Goal: Check status: Check status

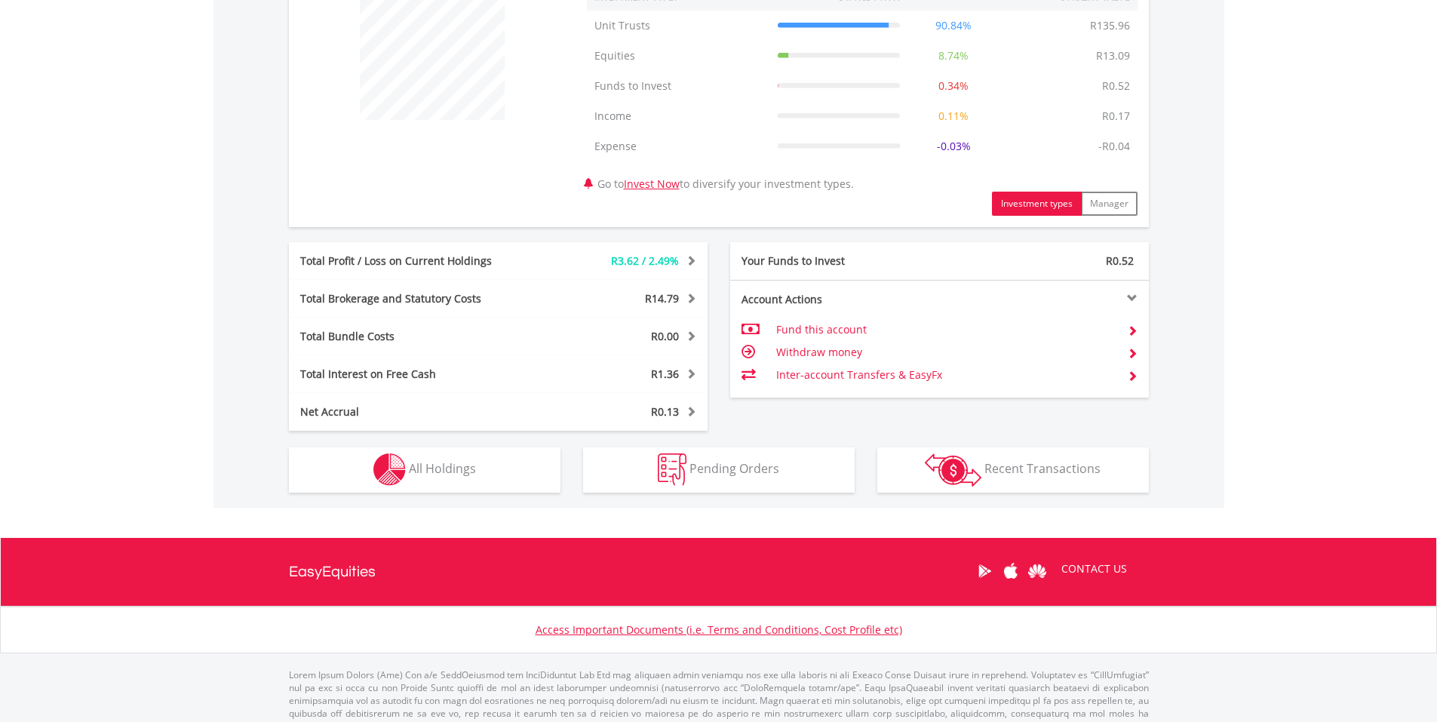
scroll to position [570, 0]
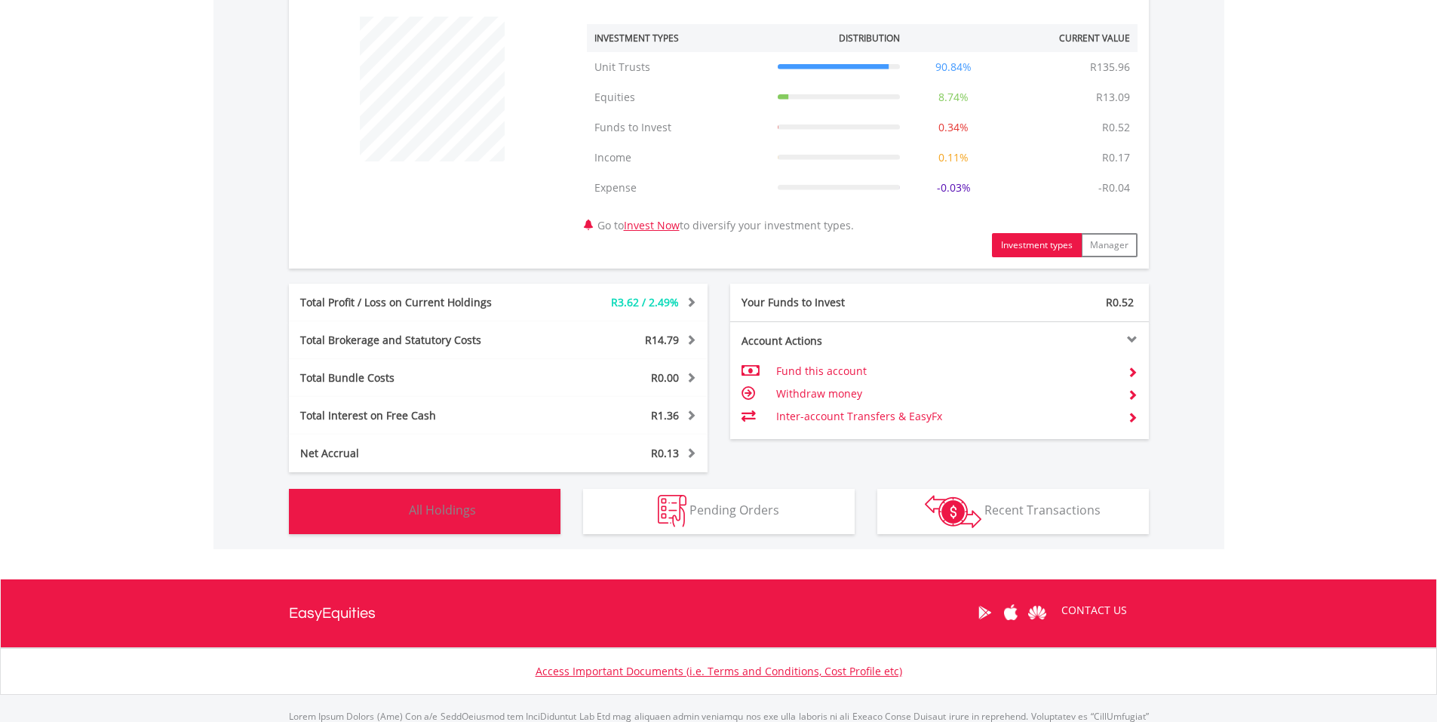
click at [419, 499] on button "Holdings All Holdings" at bounding box center [425, 511] width 272 height 45
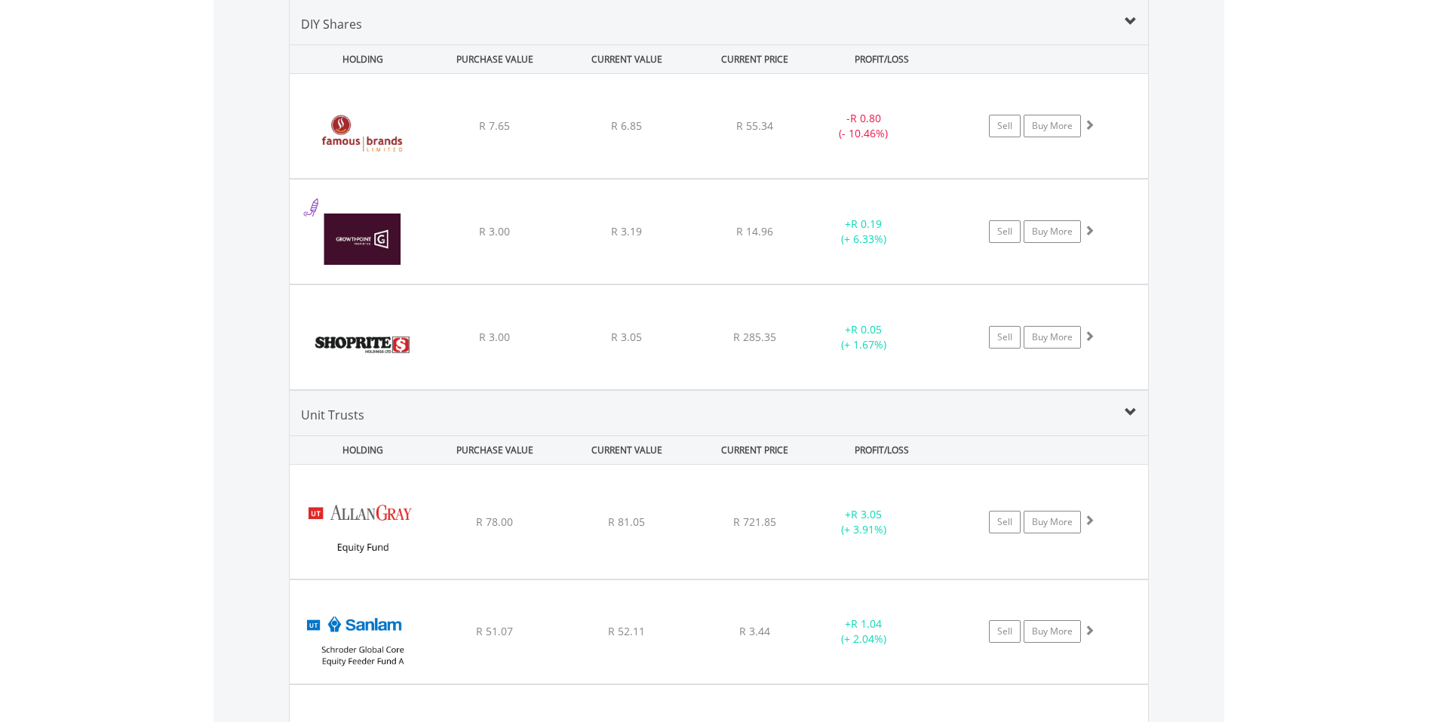
scroll to position [1074, 0]
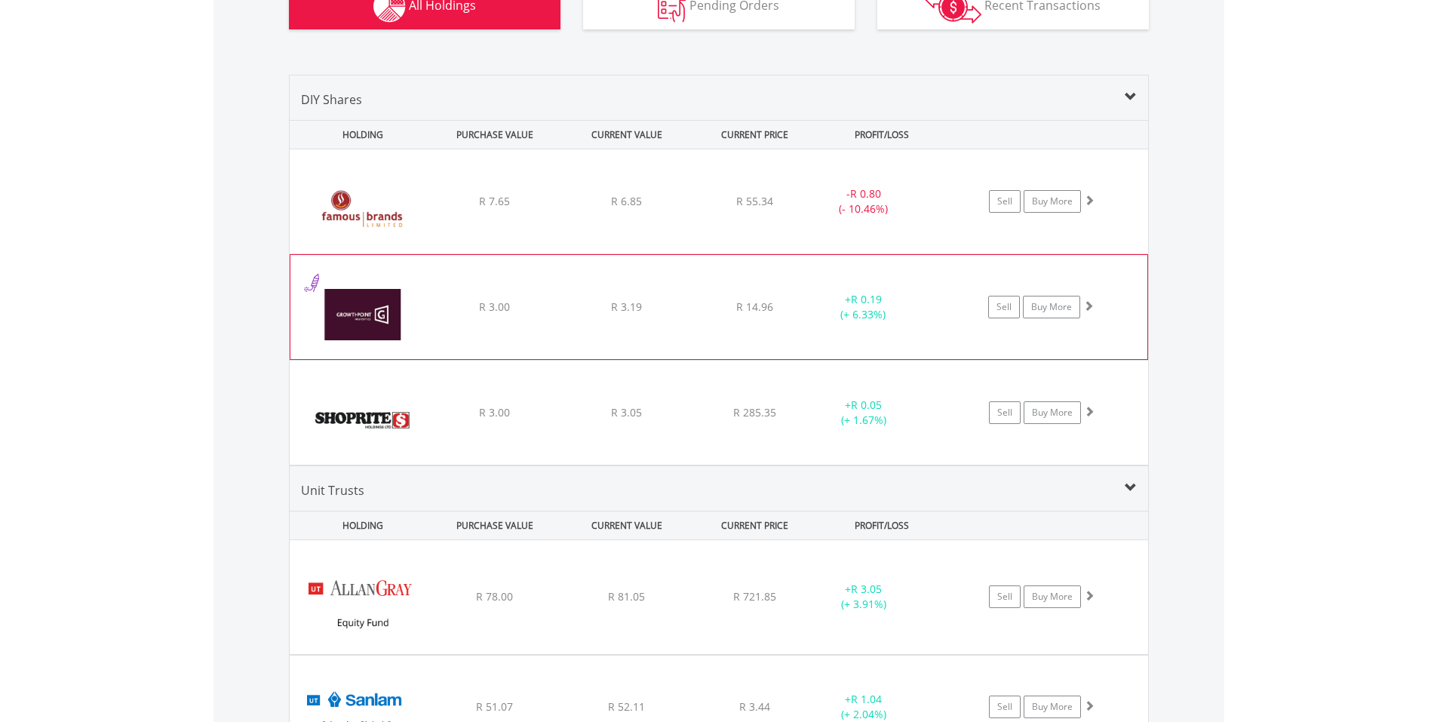
click at [862, 319] on div "+ R 0.19 (+ 6.33%)" at bounding box center [863, 307] width 113 height 30
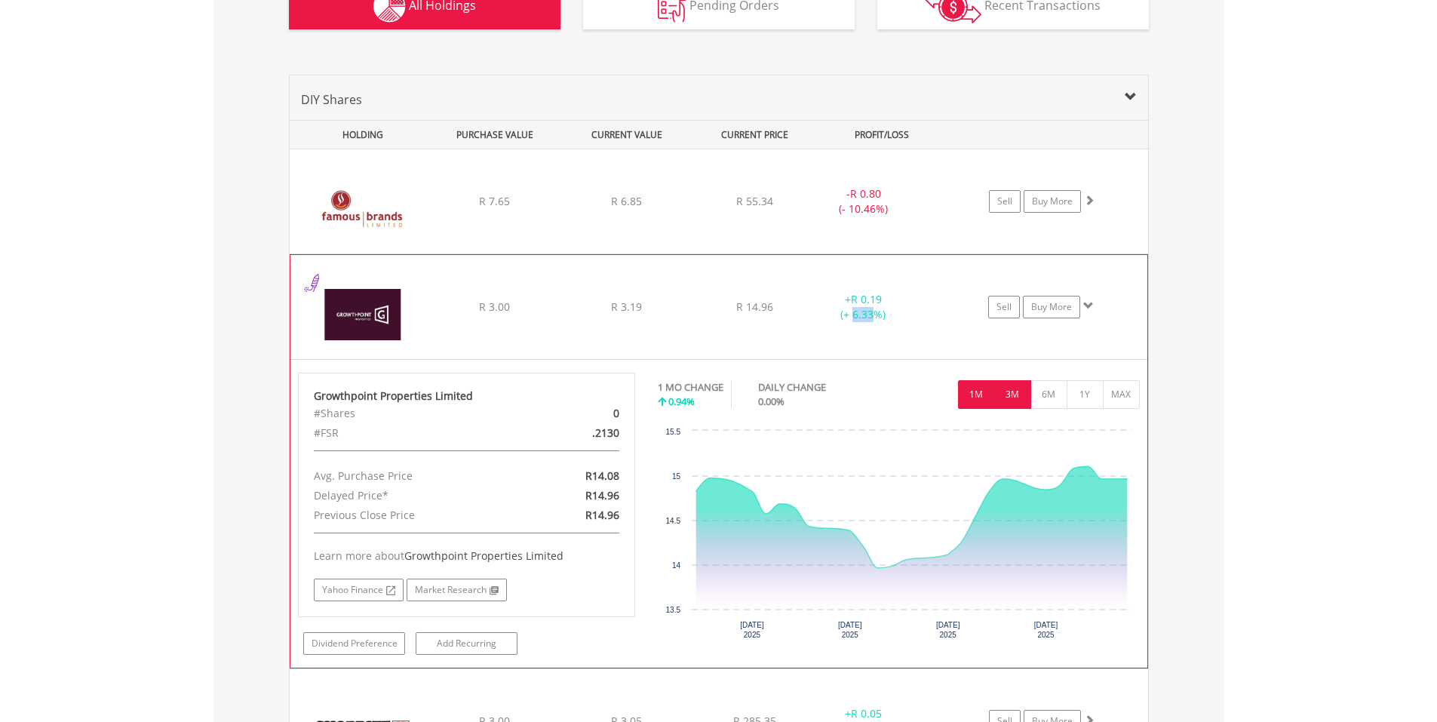
click at [1016, 404] on button "3M" at bounding box center [1012, 394] width 37 height 29
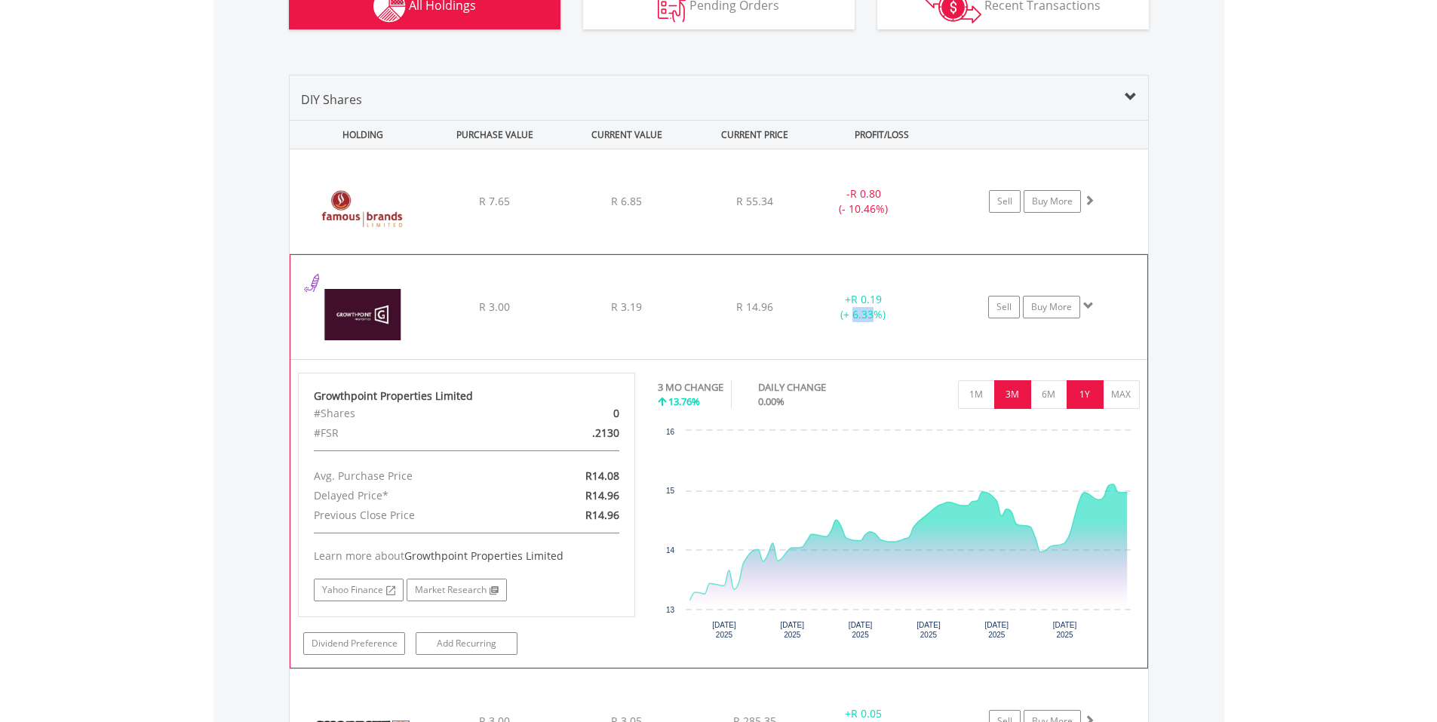
click at [1072, 396] on button "1Y" at bounding box center [1085, 394] width 37 height 29
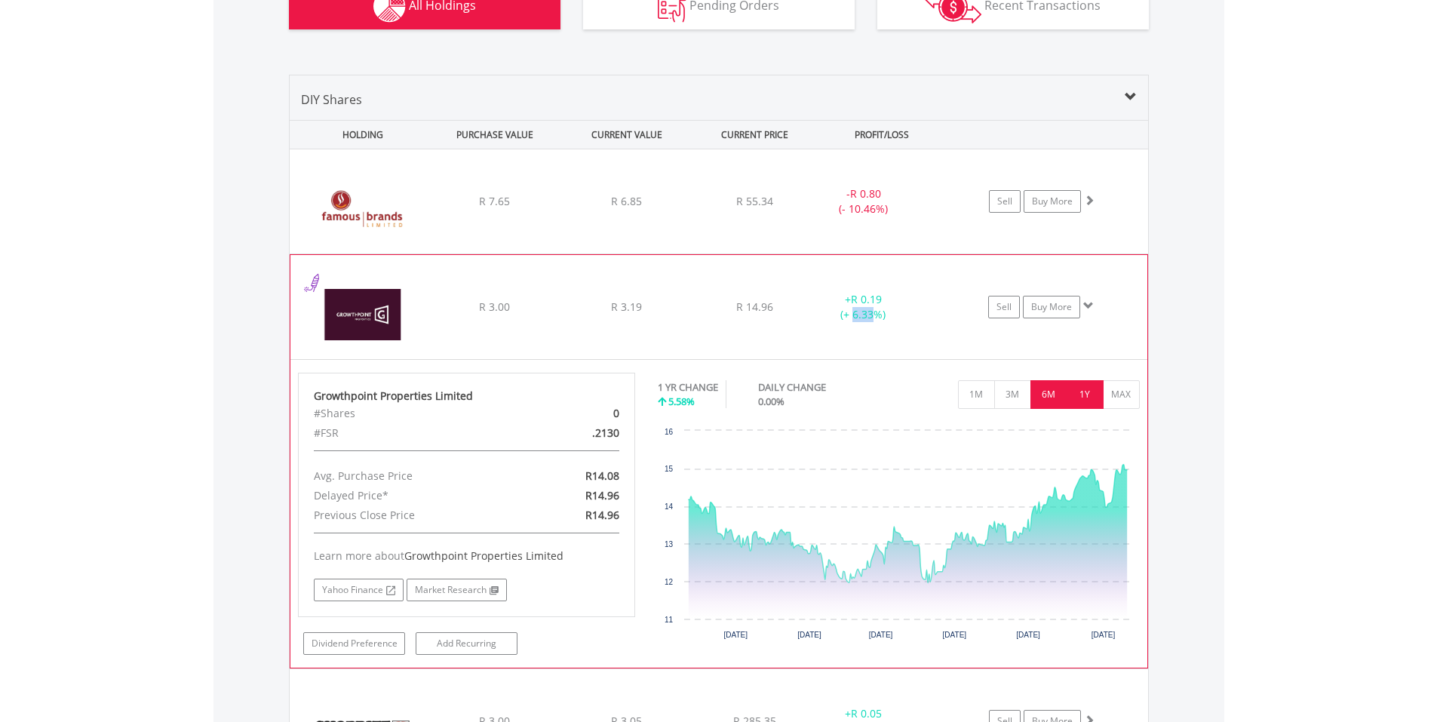
click at [1052, 401] on button "6M" at bounding box center [1049, 394] width 37 height 29
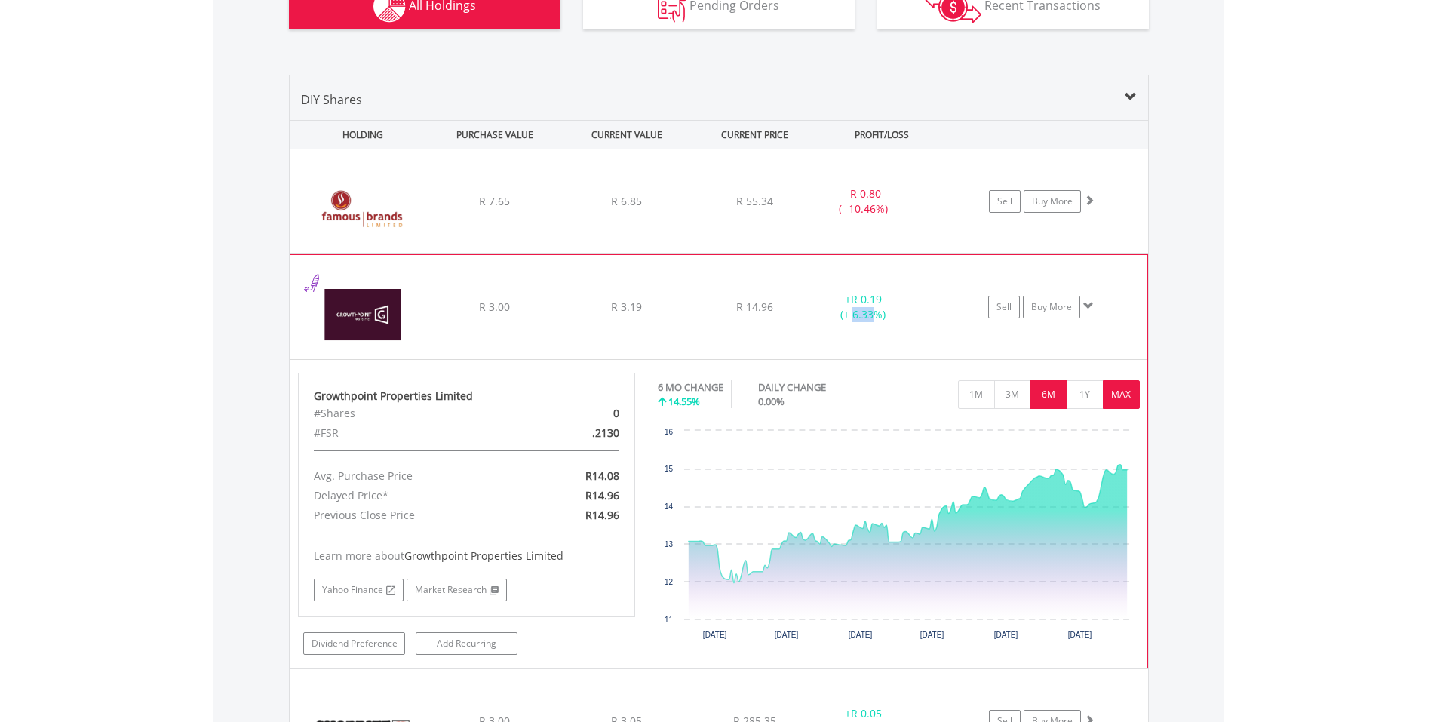
click at [1114, 392] on button "MAX" at bounding box center [1121, 394] width 37 height 29
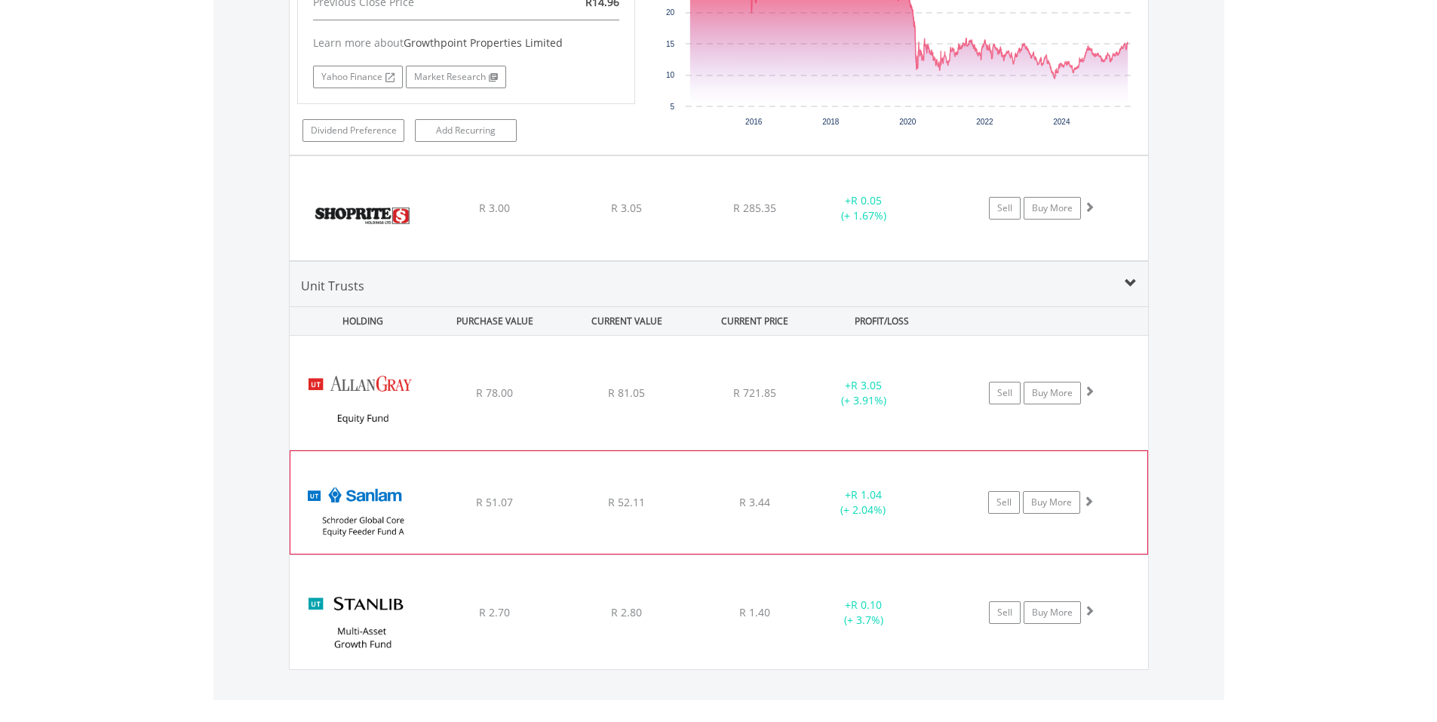
scroll to position [1603, 0]
